Goal: Task Accomplishment & Management: Manage account settings

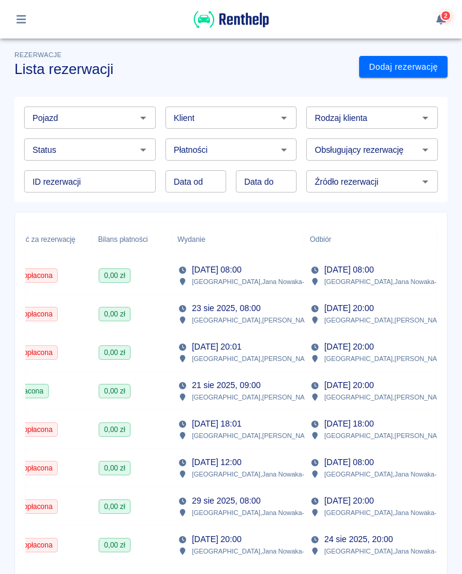
scroll to position [0, 406]
click at [240, 350] on p "[DATE] 20:01" at bounding box center [216, 346] width 49 height 13
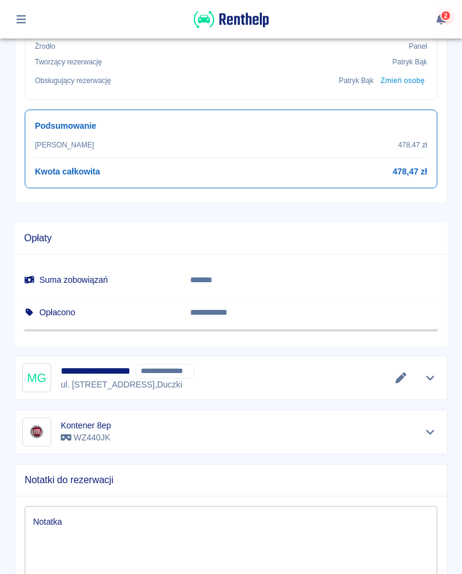
scroll to position [510, 0]
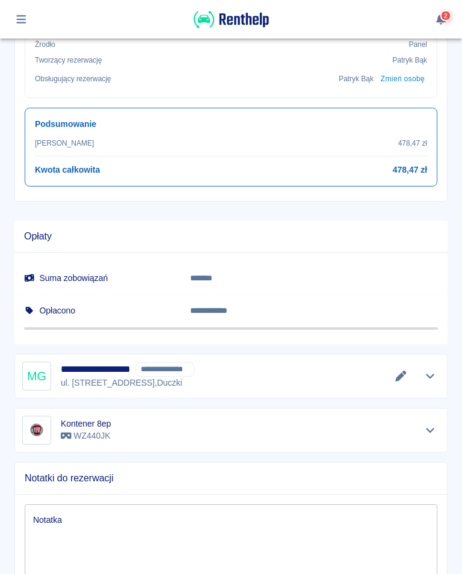
click at [396, 377] on icon "Edytuj dane" at bounding box center [401, 375] width 14 height 11
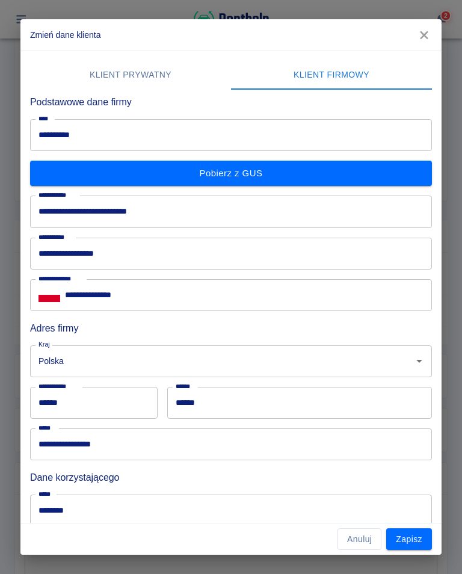
scroll to position [0, 0]
click at [430, 35] on icon "button" at bounding box center [424, 35] width 16 height 13
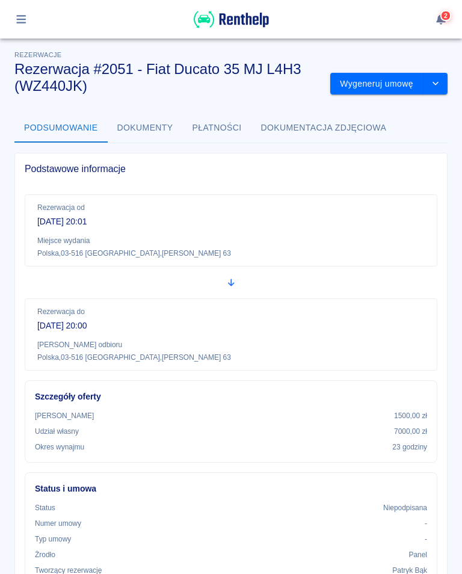
click at [364, 85] on button "Wygeneruj umowę" at bounding box center [376, 84] width 93 height 22
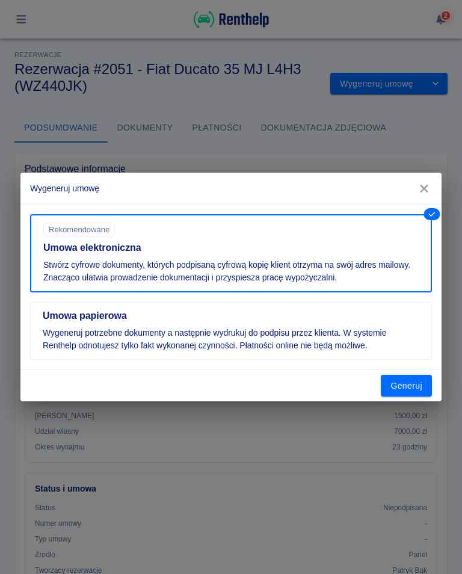
click at [406, 393] on button "Generuj" at bounding box center [406, 386] width 51 height 22
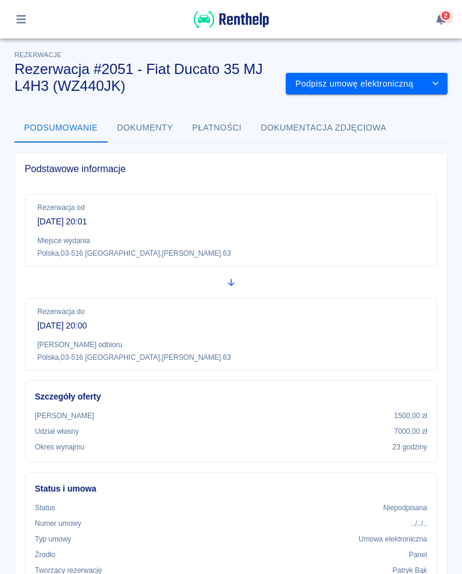
click at [379, 80] on button "Podpisz umowę elektroniczną" at bounding box center [355, 84] width 138 height 22
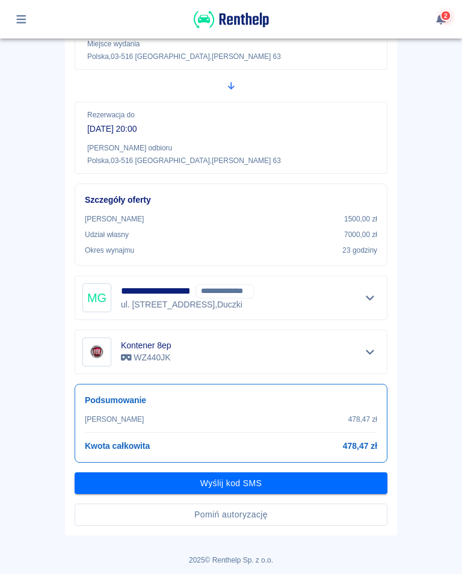
scroll to position [161, 0]
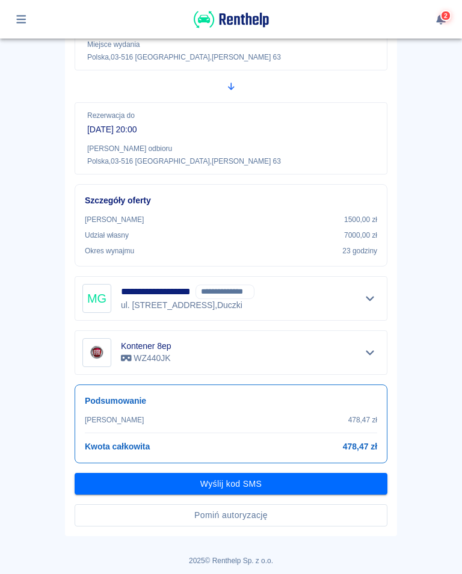
click at [246, 485] on button "Wyślij kod SMS" at bounding box center [231, 484] width 313 height 22
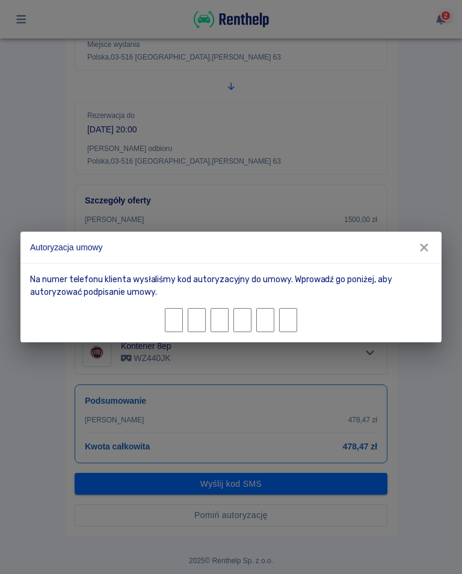
click at [175, 320] on input "Character 1." at bounding box center [174, 320] width 18 height 24
type input "4"
type input "6"
type input "0"
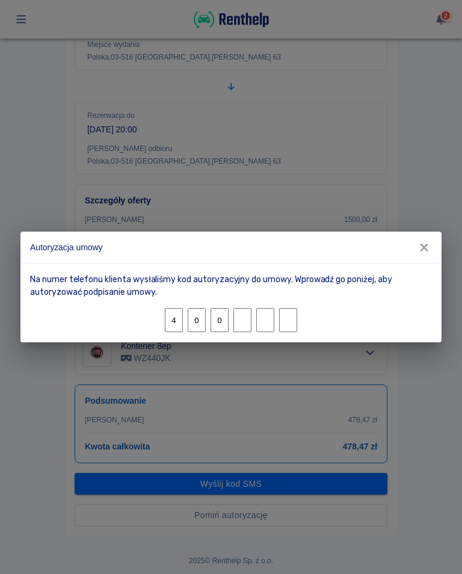
type input "6"
type input "8"
type input "0"
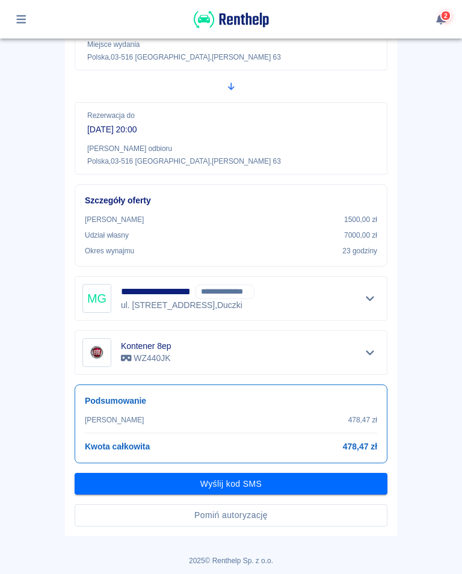
scroll to position [130, 0]
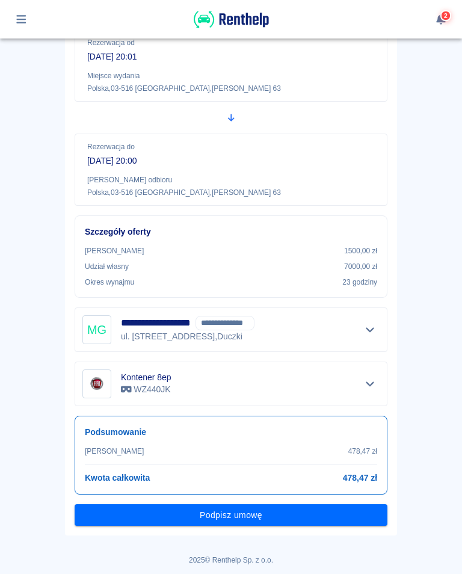
click at [246, 516] on button "Podpisz umowę" at bounding box center [231, 515] width 313 height 22
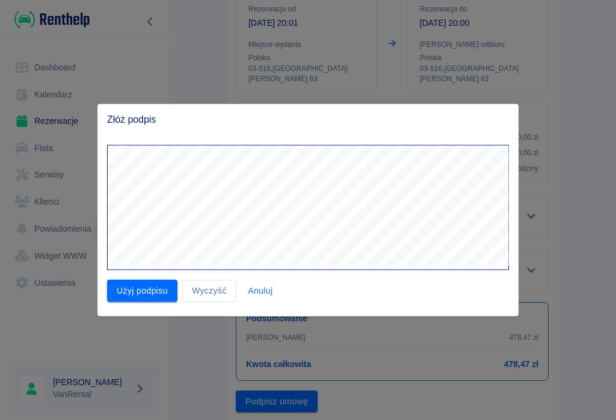
click at [150, 298] on button "Użyj podpisu" at bounding box center [142, 291] width 70 height 22
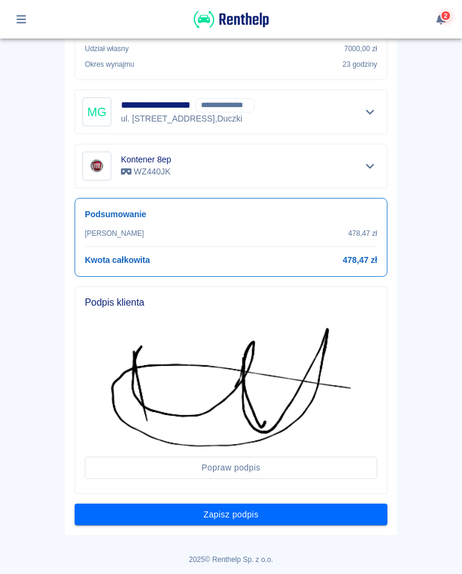
scroll to position [347, 0]
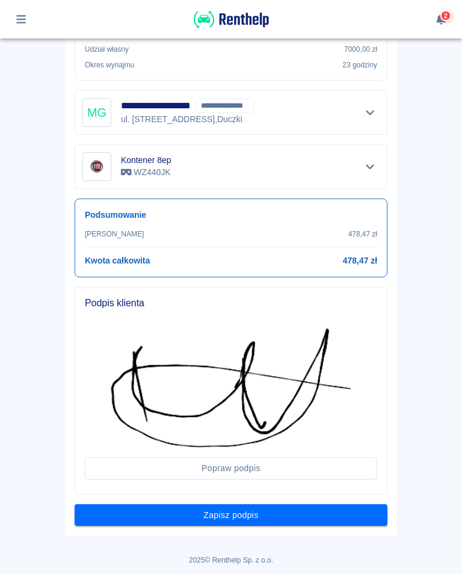
click at [290, 518] on button "Zapisz podpis" at bounding box center [231, 515] width 313 height 22
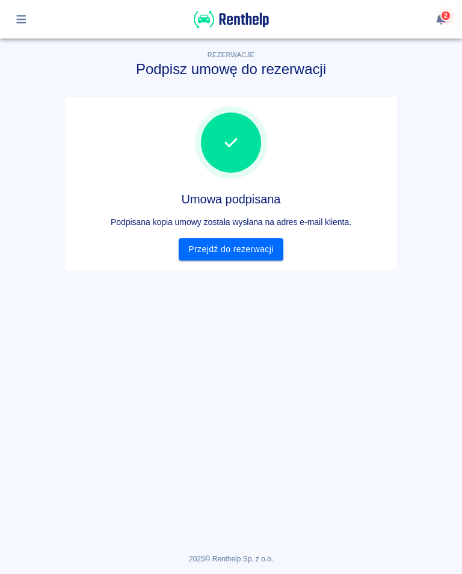
scroll to position [0, 0]
click at [254, 248] on link "Przejdź do rezerwacji" at bounding box center [231, 249] width 104 height 22
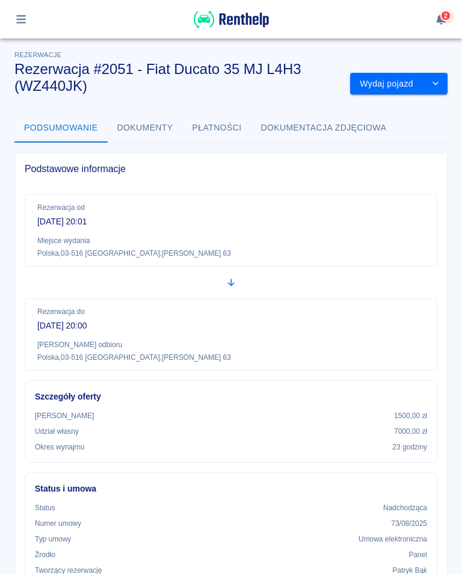
click at [399, 80] on button "Wydaj pojazd" at bounding box center [386, 84] width 73 height 22
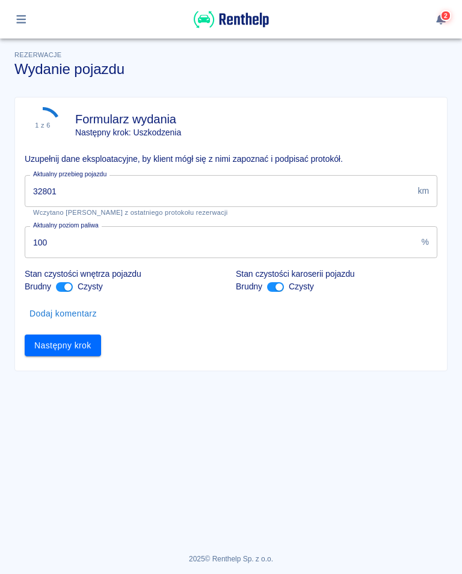
click at [92, 193] on input "32801" at bounding box center [219, 191] width 388 height 32
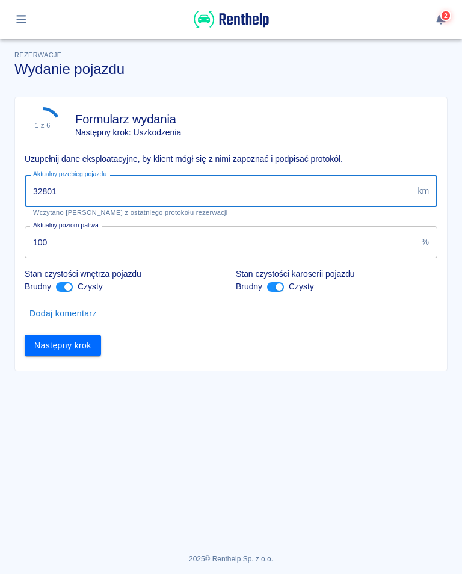
click at [80, 189] on input "32801" at bounding box center [219, 191] width 388 height 32
type input "32928"
click at [75, 348] on button "Następny krok" at bounding box center [63, 345] width 76 height 22
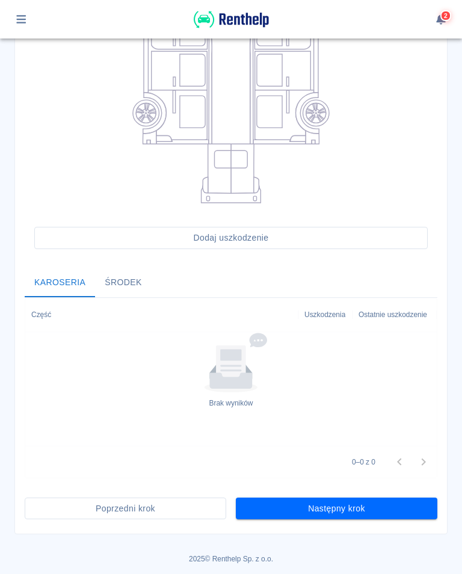
scroll to position [232, 0]
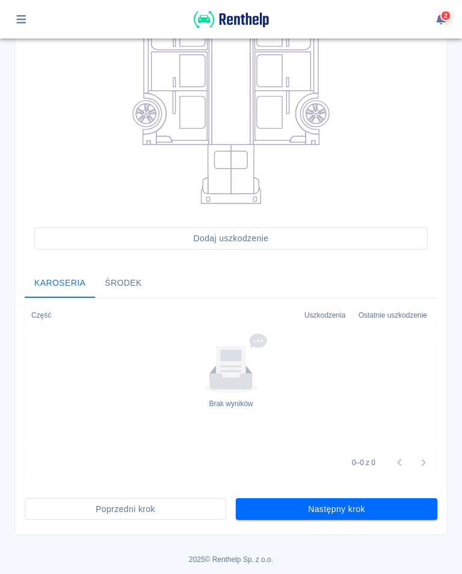
click at [338, 510] on button "Następny krok" at bounding box center [336, 509] width 201 height 22
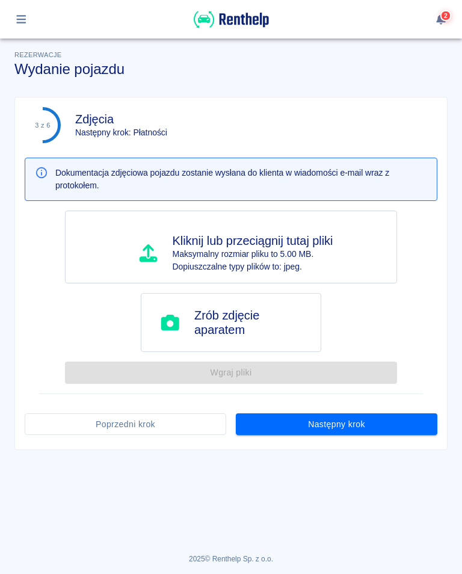
scroll to position [0, 0]
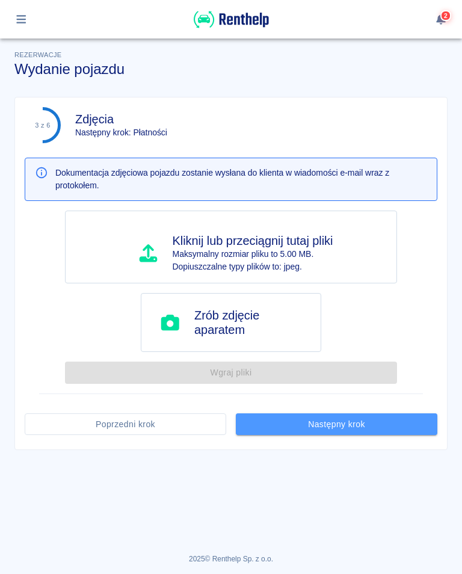
click at [338, 427] on button "Następny krok" at bounding box center [336, 424] width 201 height 22
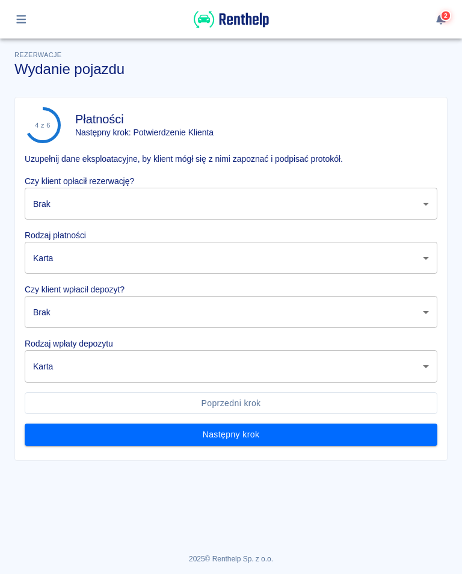
click at [151, 192] on body "Używamy plików Cookies, by zapewnić Ci najlepsze możliwe doświadczenie. Aby dow…" at bounding box center [231, 287] width 462 height 574
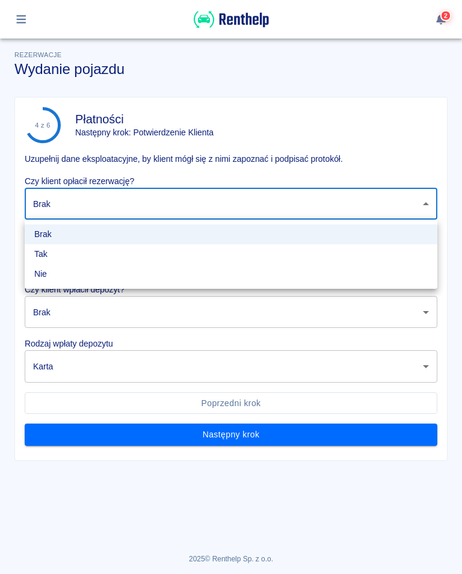
click at [51, 250] on li "Tak" at bounding box center [231, 254] width 412 height 20
type input "true"
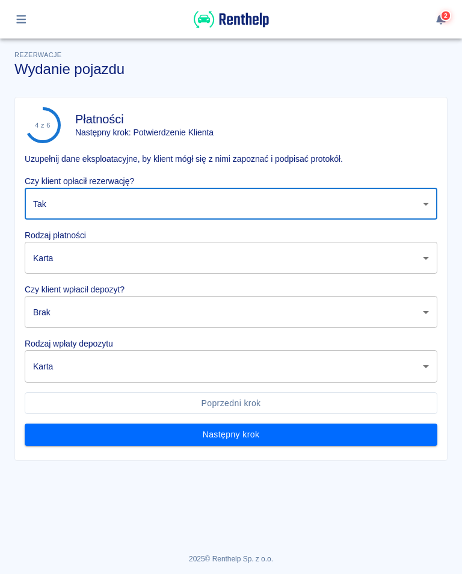
click at [76, 259] on body "Używamy plików Cookies, by zapewnić Ci najlepsze możliwe doświadczenie. Aby dow…" at bounding box center [231, 287] width 462 height 574
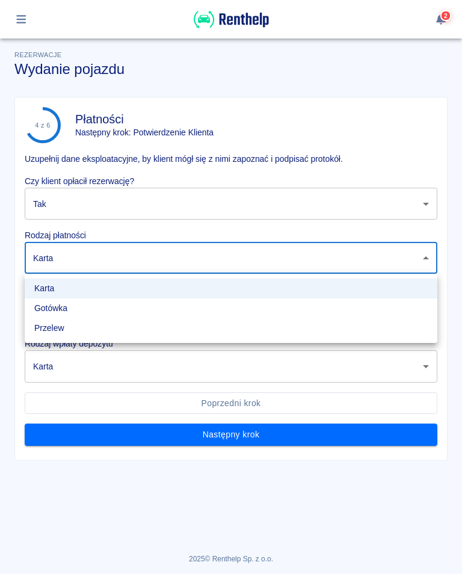
click at [63, 332] on li "Przelew" at bounding box center [231, 328] width 412 height 20
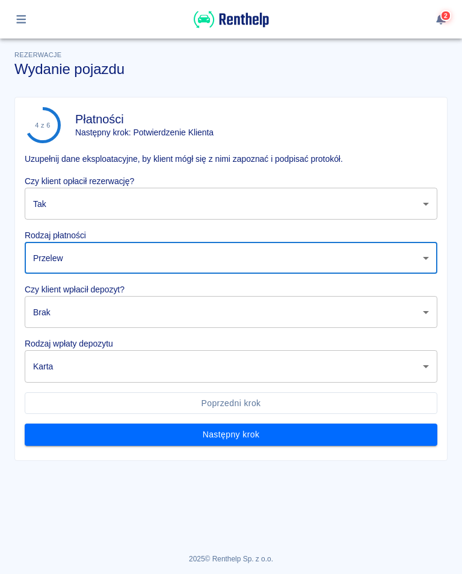
click at [69, 259] on body "Używamy plików Cookies, by zapewnić Ci najlepsze możliwe doświadczenie. Aby dow…" at bounding box center [231, 287] width 462 height 574
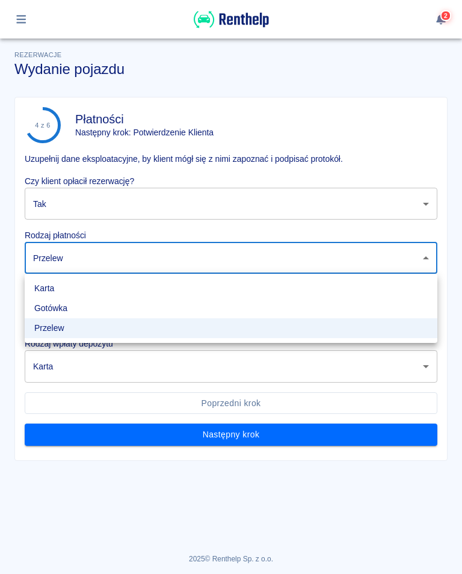
click at [73, 311] on li "Gotówka" at bounding box center [231, 308] width 412 height 20
type input "cash"
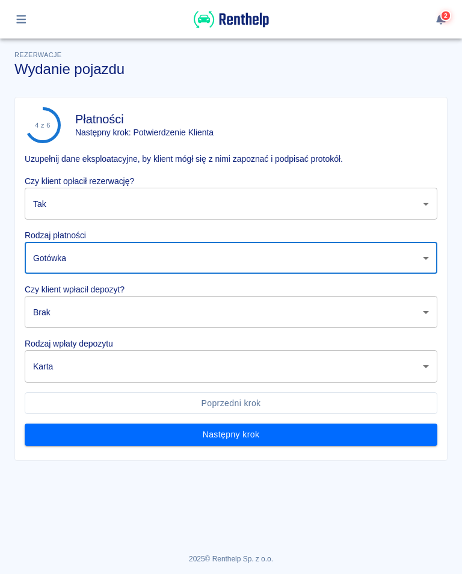
click at [99, 313] on body "Używamy plików Cookies, by zapewnić Ci najlepsze możliwe doświadczenie. Aby dow…" at bounding box center [231, 287] width 462 height 574
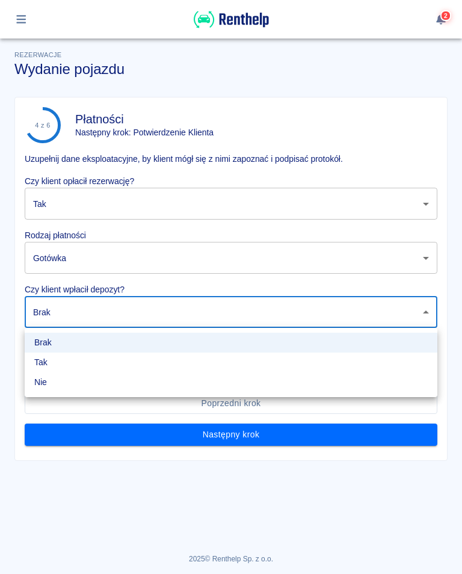
click at [55, 369] on li "Tak" at bounding box center [231, 362] width 412 height 20
type input "true"
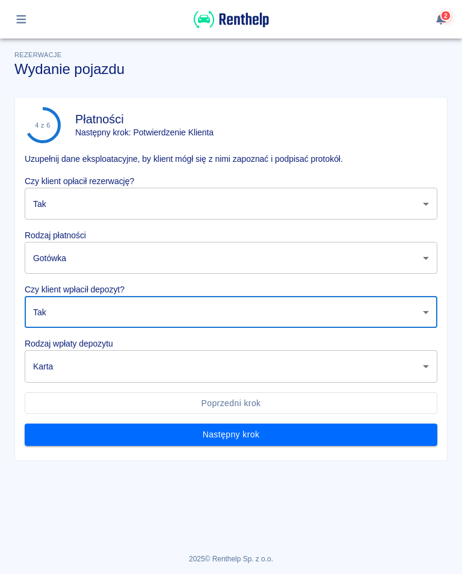
click at [102, 369] on body "Używamy plików Cookies, by zapewnić Ci najlepsze możliwe doświadczenie. Aby dow…" at bounding box center [231, 287] width 462 height 574
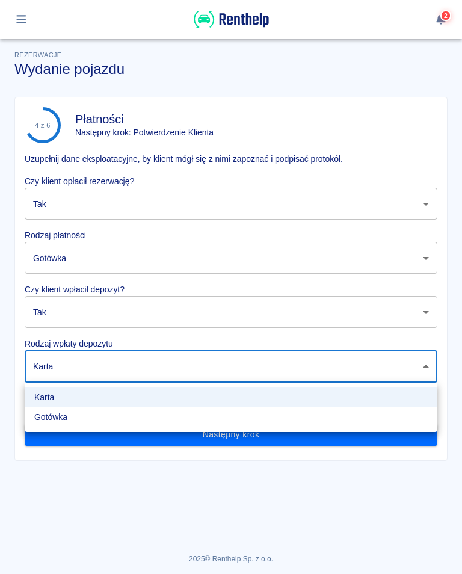
click at [67, 424] on li "Gotówka" at bounding box center [231, 417] width 412 height 20
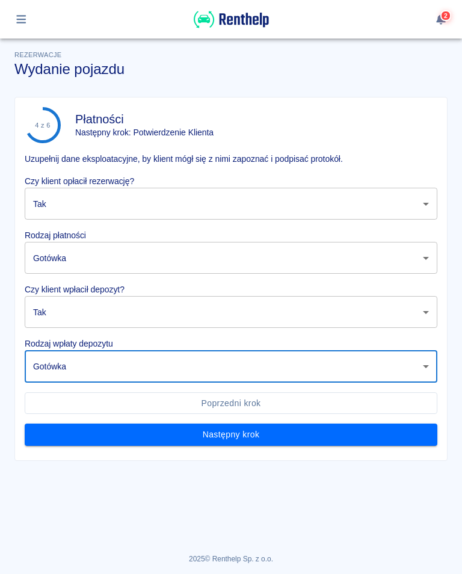
type input "cash"
click at [234, 444] on button "Następny krok" at bounding box center [231, 434] width 412 height 22
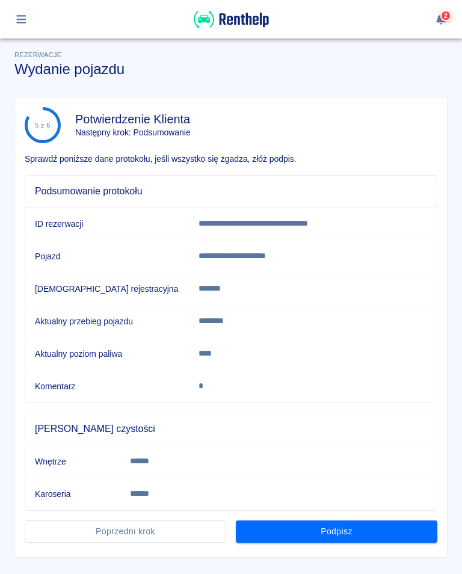
click at [345, 539] on button "Podpisz" at bounding box center [336, 531] width 201 height 22
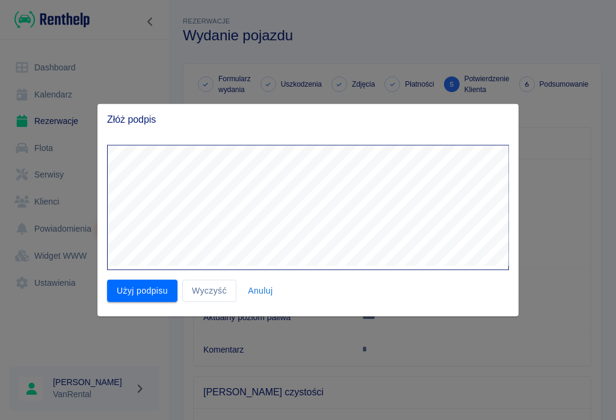
click at [164, 296] on button "Użyj podpisu" at bounding box center [142, 291] width 70 height 22
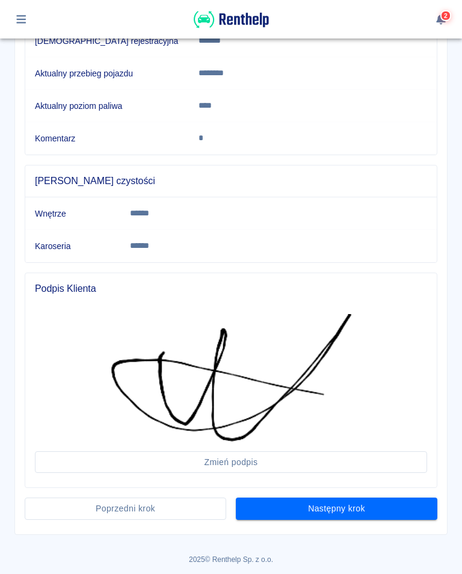
scroll to position [248, 0]
click at [343, 516] on button "Następny krok" at bounding box center [336, 508] width 201 height 22
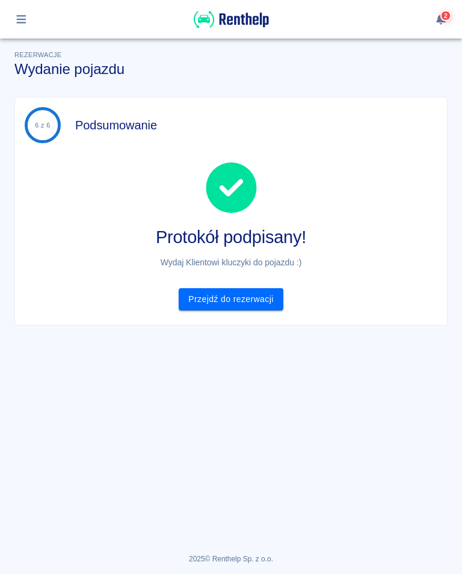
scroll to position [0, 0]
click at [30, 14] on button "button" at bounding box center [21, 19] width 23 height 20
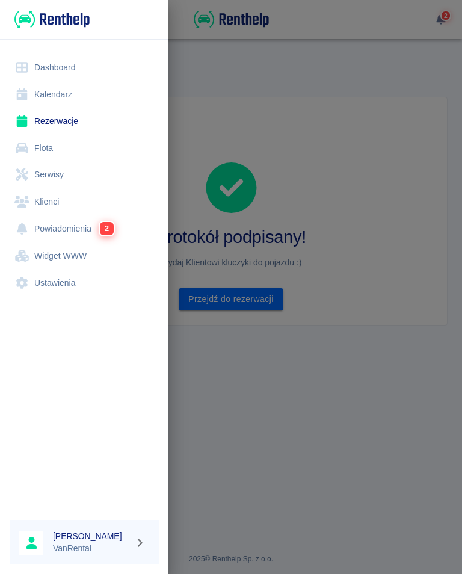
click at [70, 123] on link "Rezerwacje" at bounding box center [84, 121] width 149 height 27
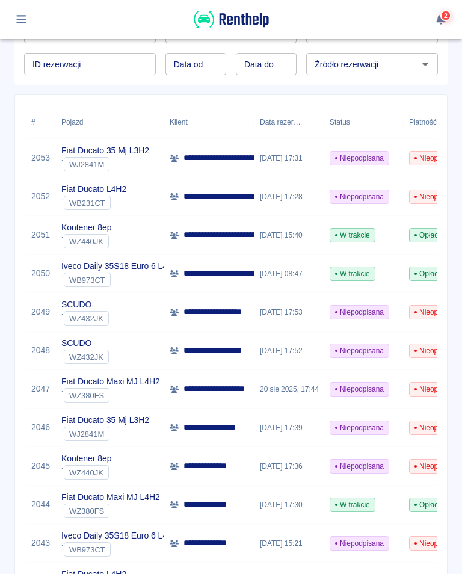
click at [11, 7] on div "2" at bounding box center [231, 19] width 462 height 38
click at [20, 16] on icon "button" at bounding box center [21, 19] width 10 height 8
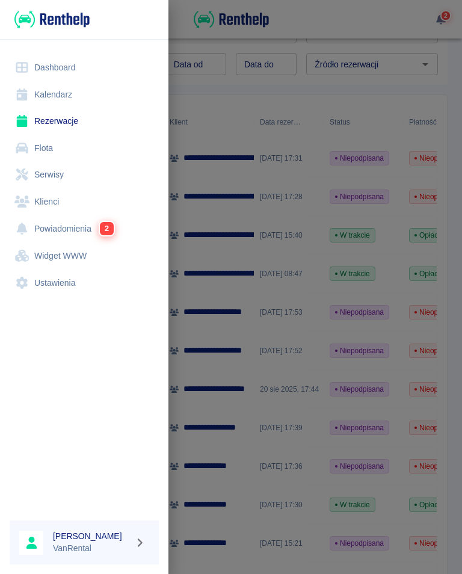
click at [37, 88] on link "Kalendarz" at bounding box center [84, 94] width 149 height 27
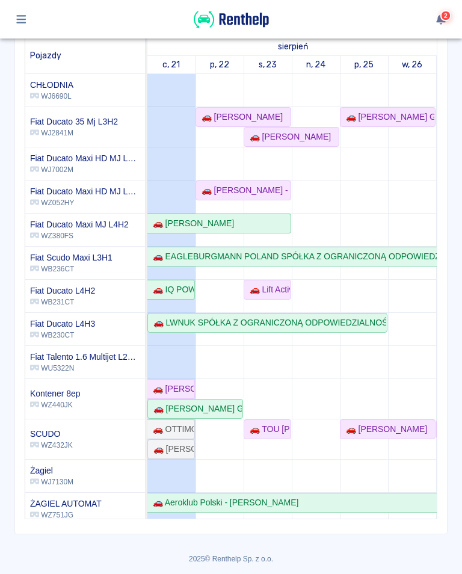
scroll to position [133, 0]
click at [227, 115] on div "🚗 [PERSON_NAME]" at bounding box center [240, 117] width 86 height 13
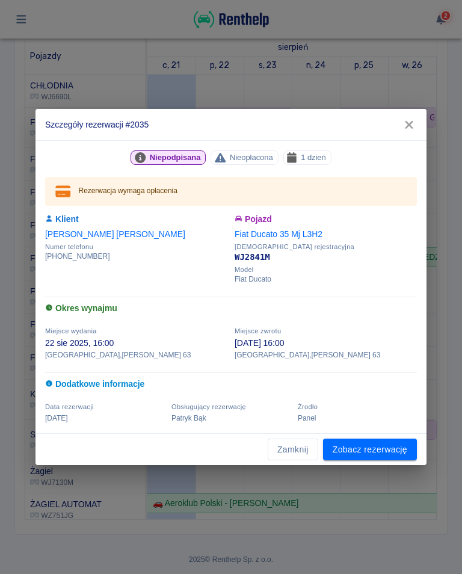
click at [409, 127] on icon "button" at bounding box center [409, 124] width 16 height 13
